Goal: Obtain resource: Download file/media

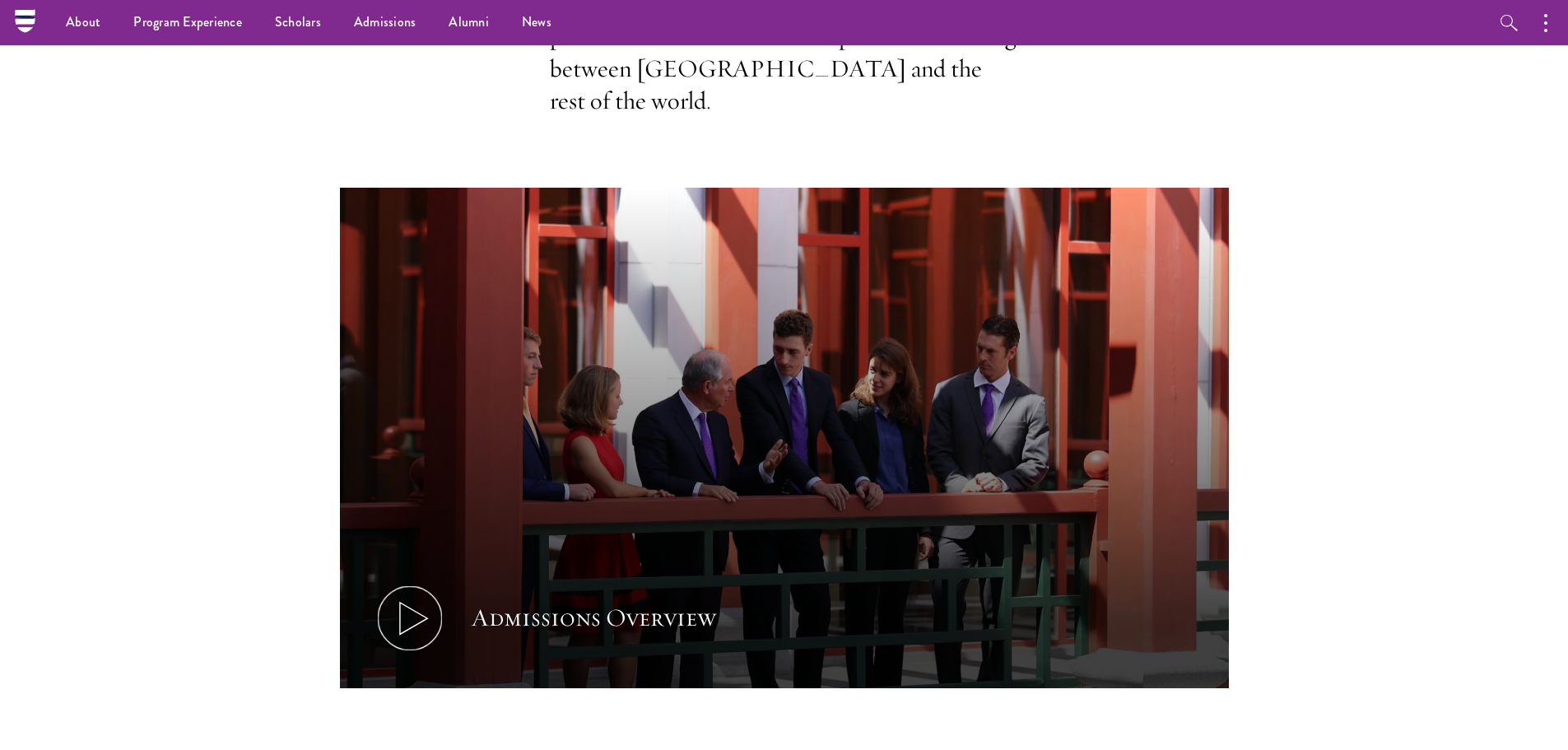
scroll to position [495, 0]
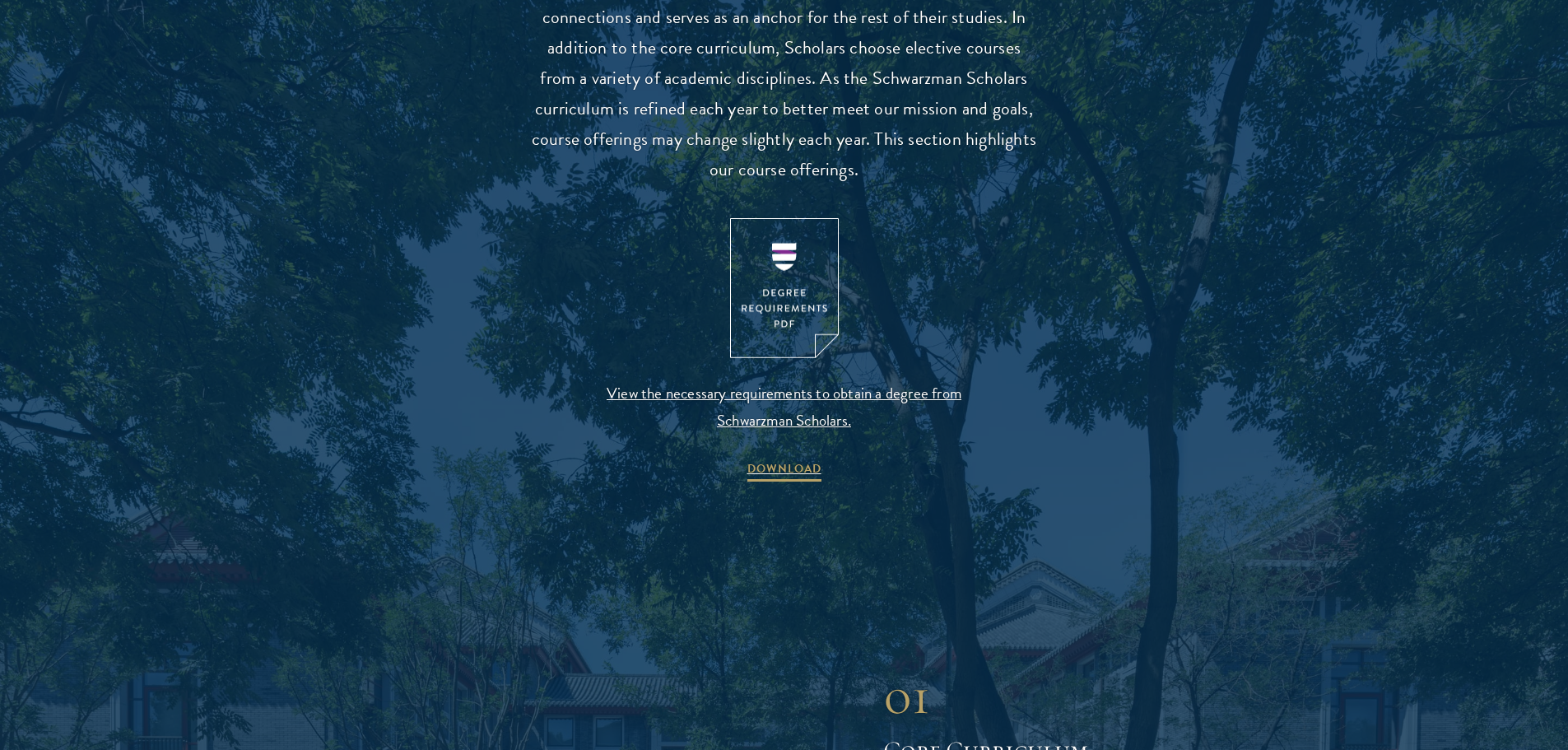
scroll to position [1652, 0]
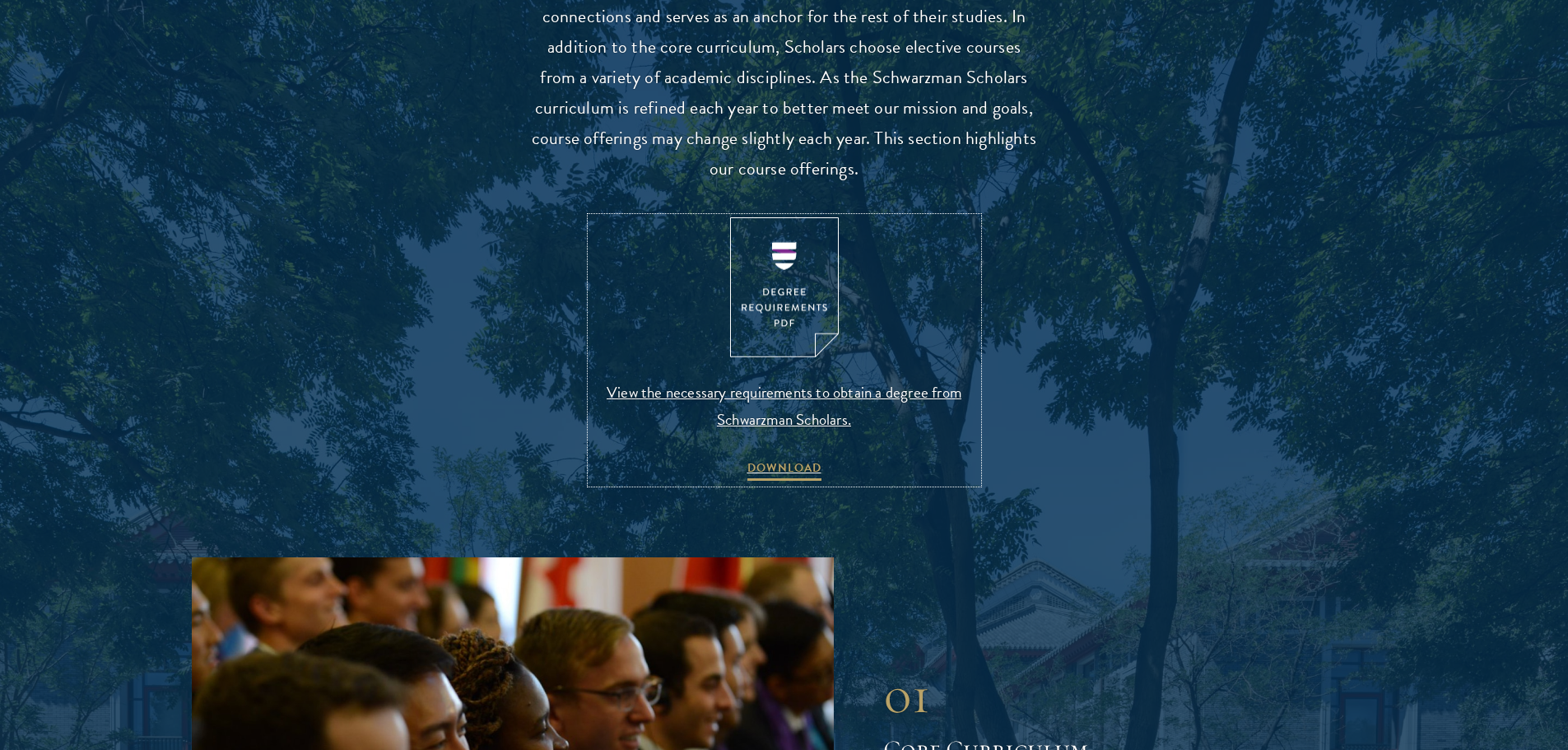
drag, startPoint x: 783, startPoint y: 331, endPoint x: 760, endPoint y: 297, distance: 41.0
click at [760, 297] on img at bounding box center [784, 287] width 109 height 140
click at [797, 457] on span "DOWNLOAD" at bounding box center [784, 470] width 74 height 26
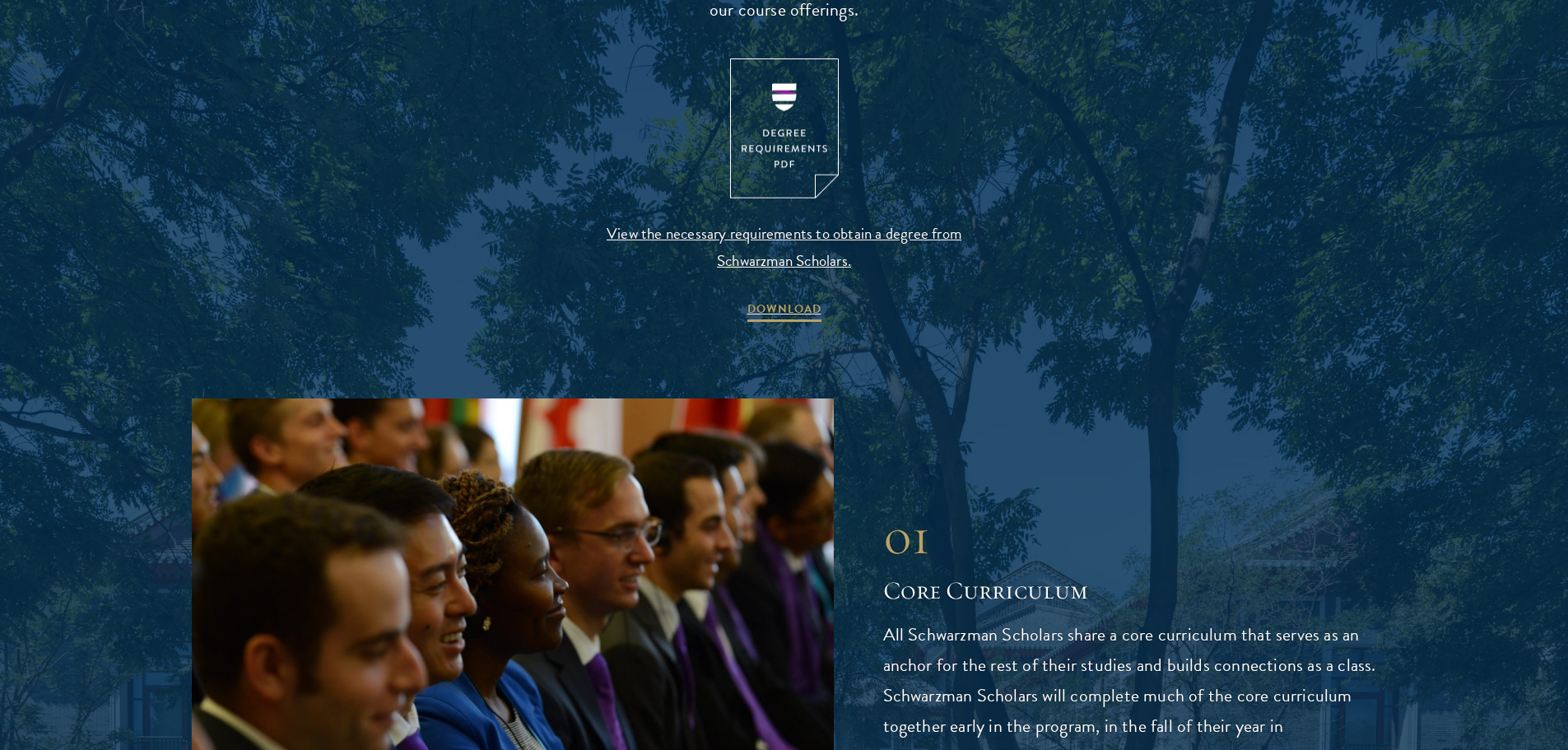
click at [1281, 433] on div "01 Core Curriculum 01 Core Curriculum All Schwarzman Scholars share a core curr…" at bounding box center [784, 639] width 1185 height 482
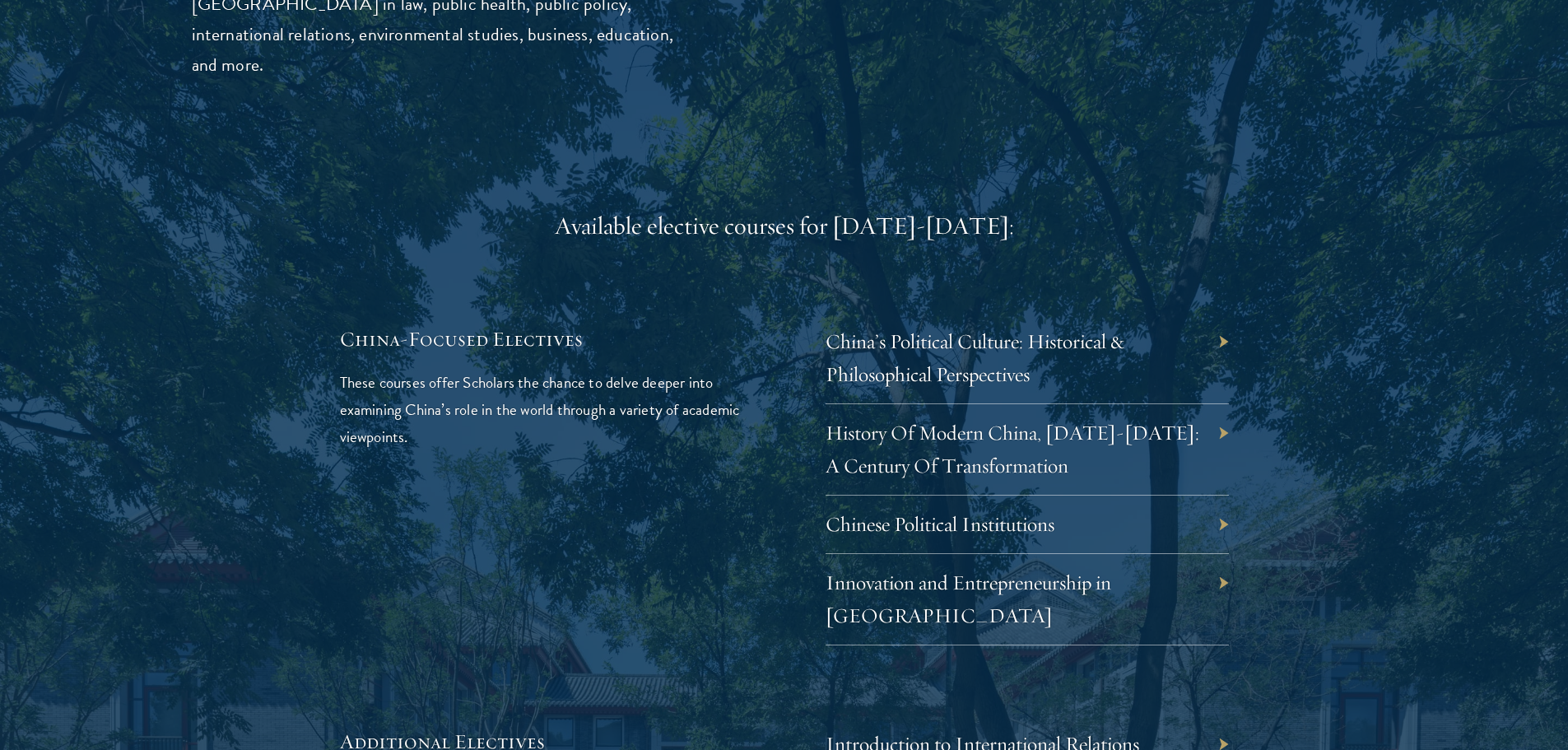
scroll to position [5156, 0]
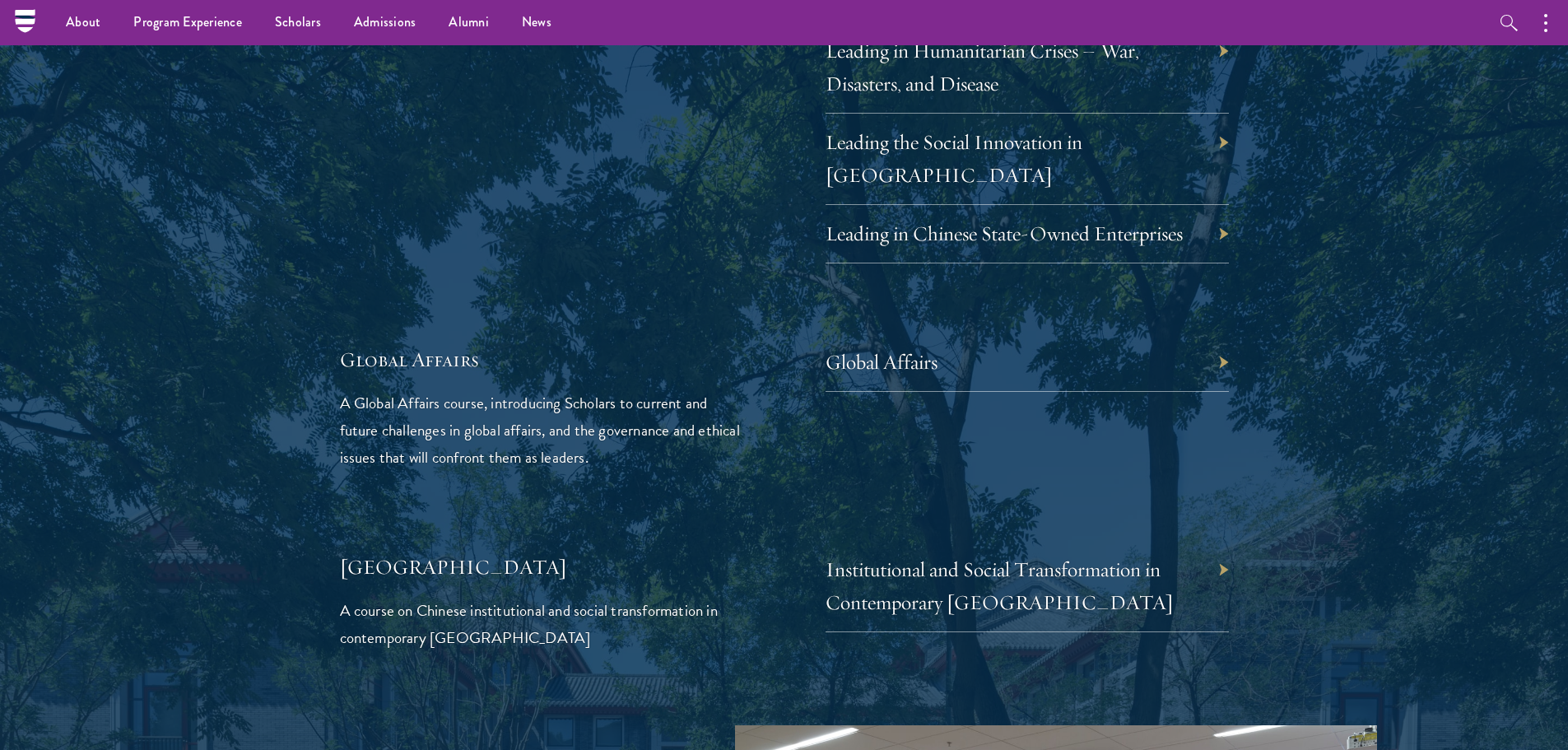
scroll to position [3481, 0]
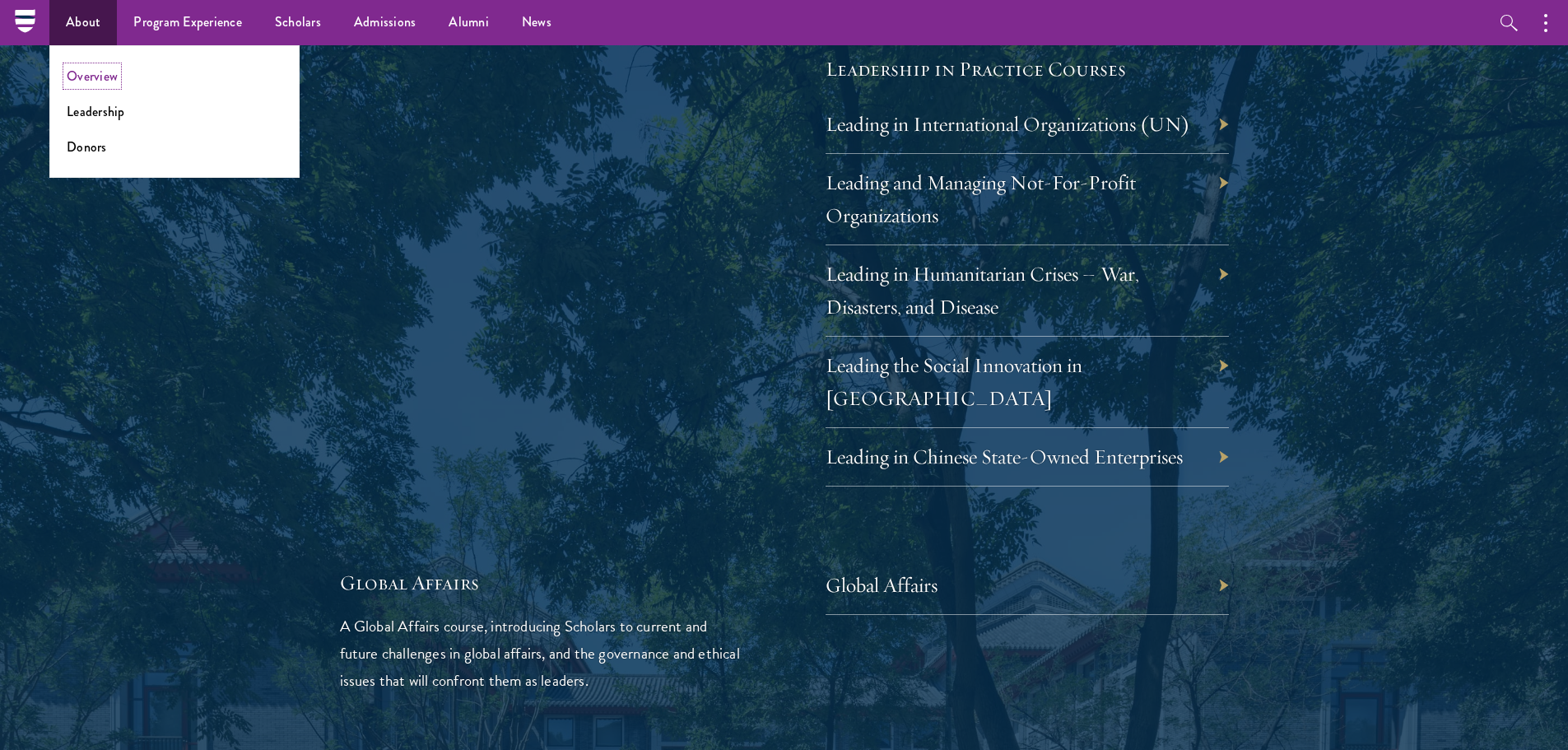
click at [115, 81] on link "Overview" at bounding box center [92, 76] width 51 height 19
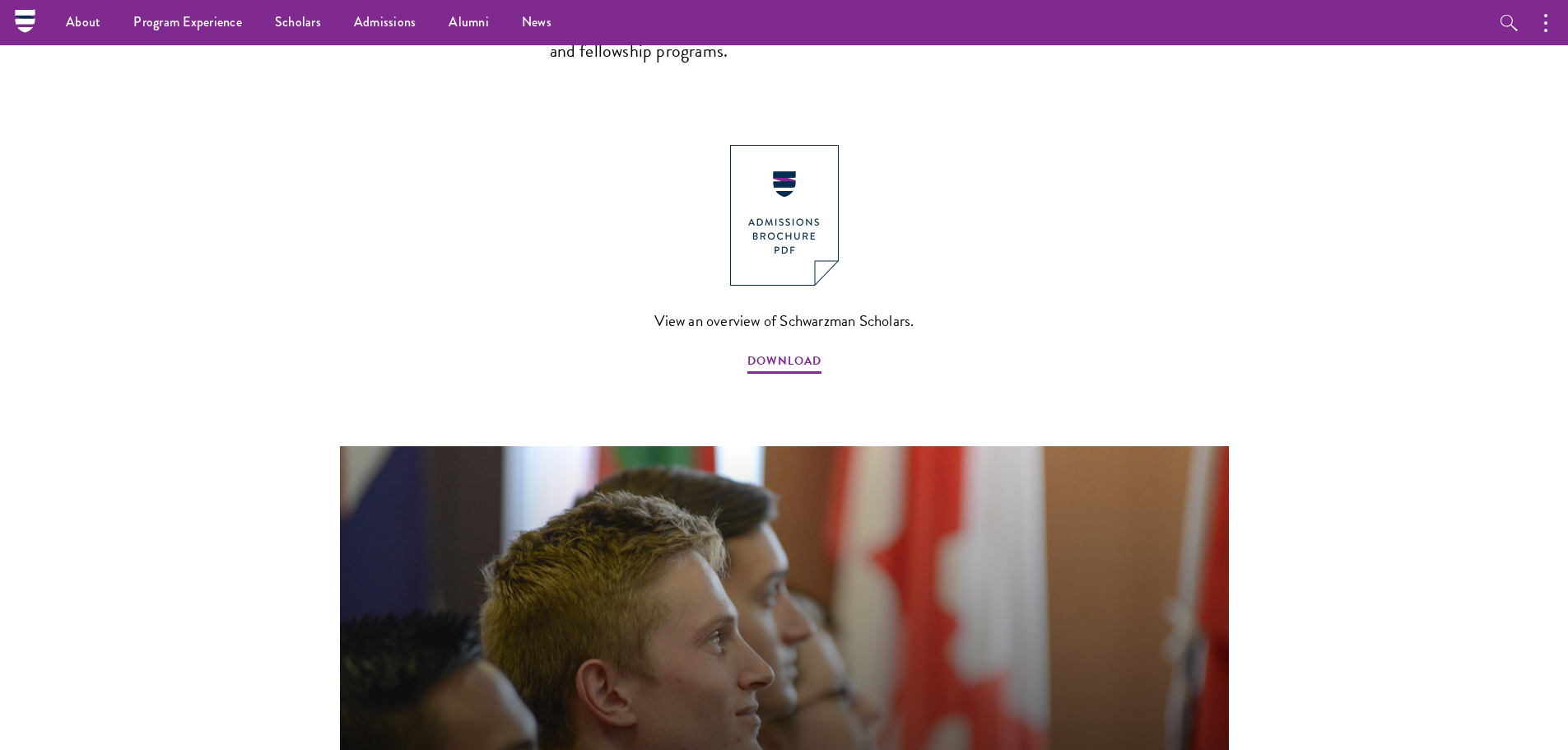
scroll to position [1693, 0]
